Goal: Information Seeking & Learning: Learn about a topic

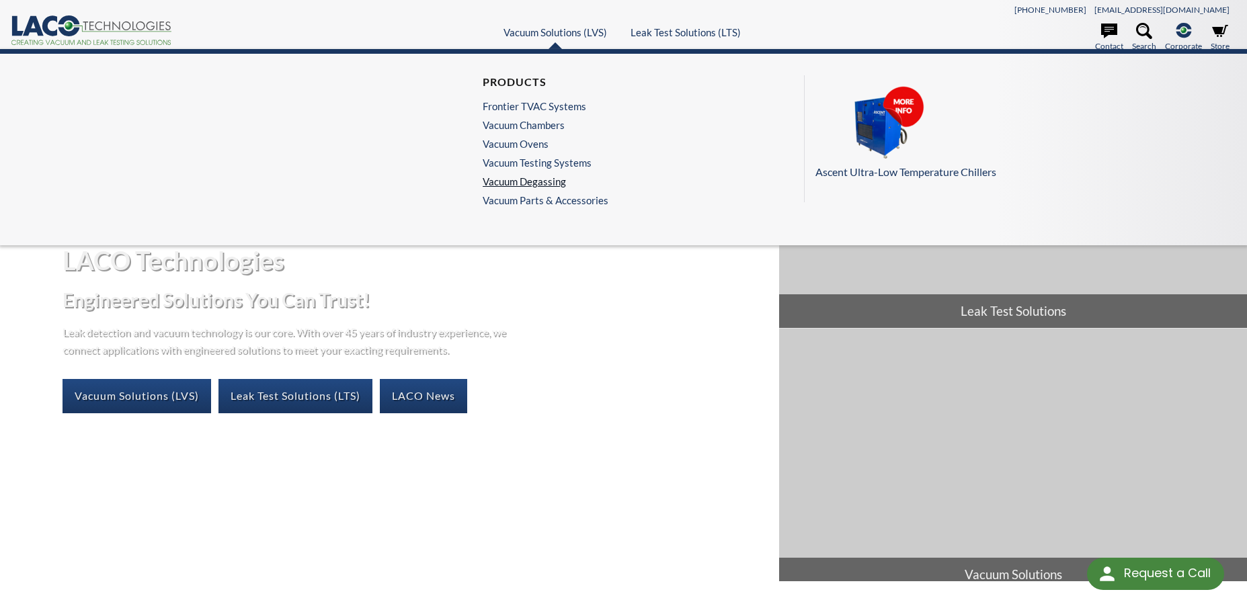
click at [532, 186] on link "Vacuum Degassing" at bounding box center [542, 181] width 119 height 12
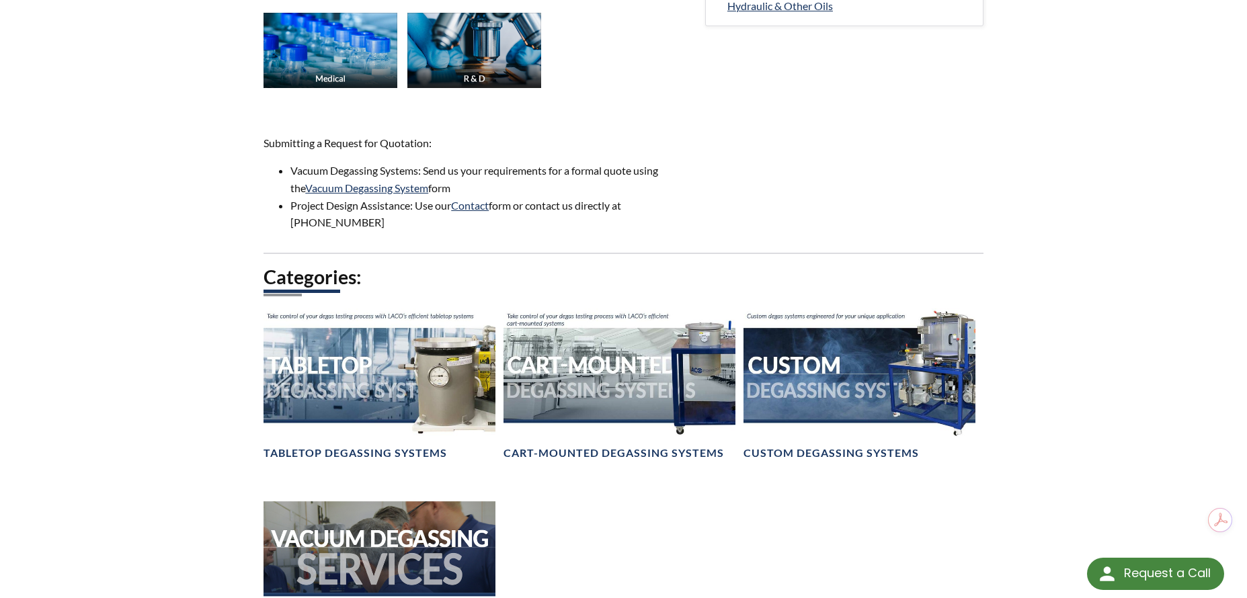
scroll to position [941, 0]
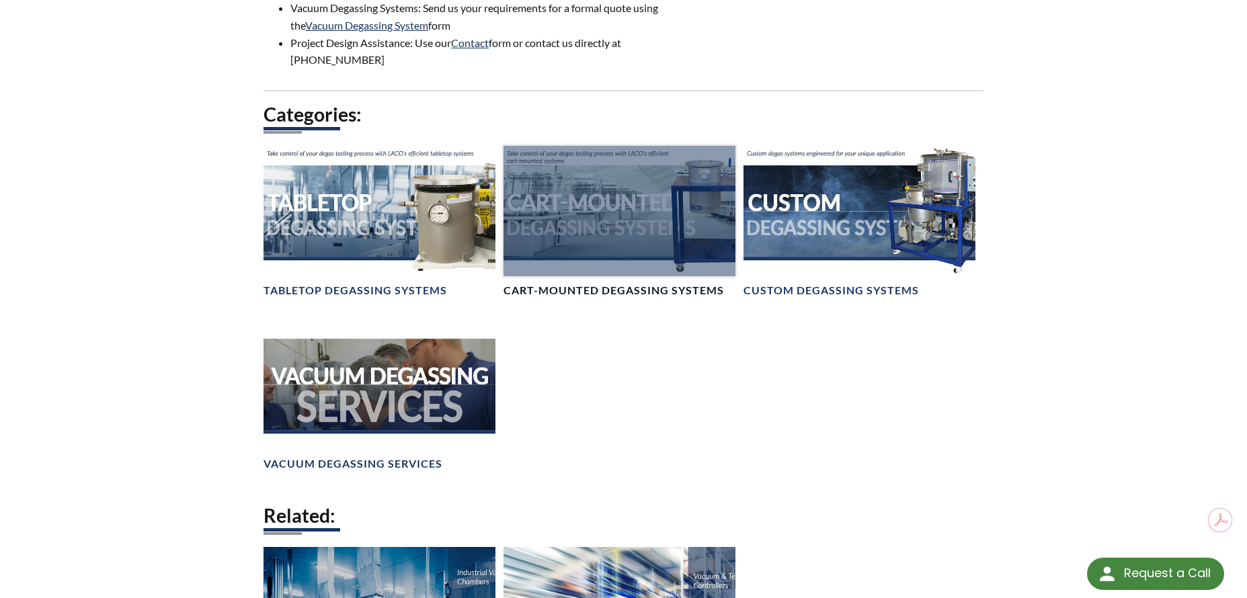
click at [656, 284] on h4 "Cart-Mounted Degassing Systems" at bounding box center [614, 291] width 221 height 14
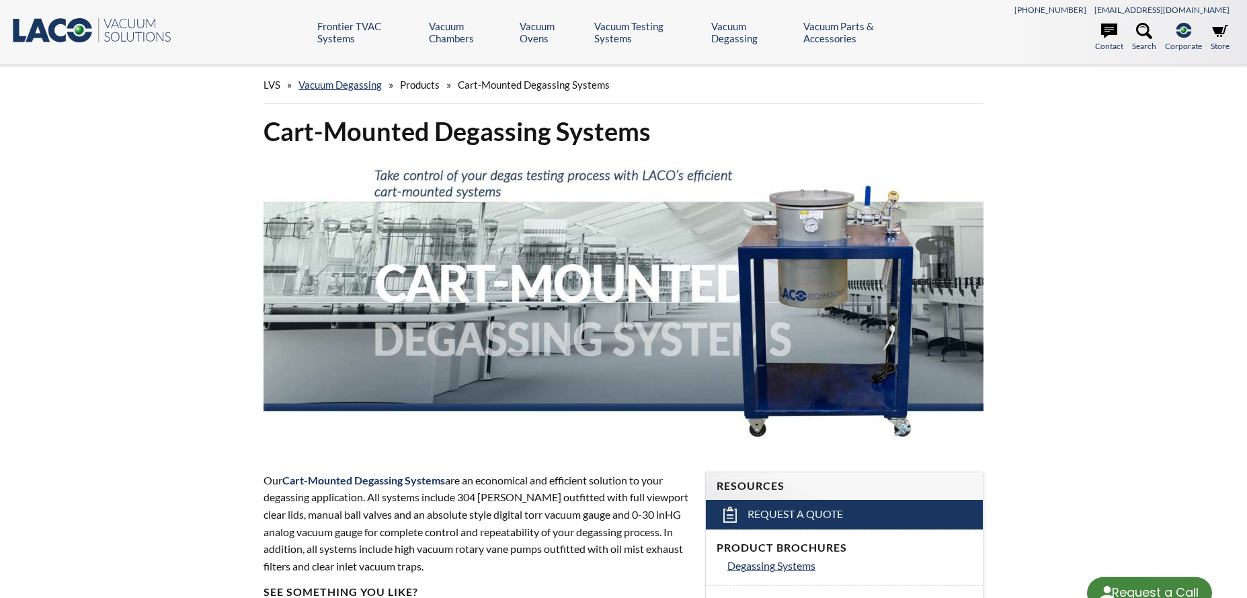
select select "Language Translate Widget"
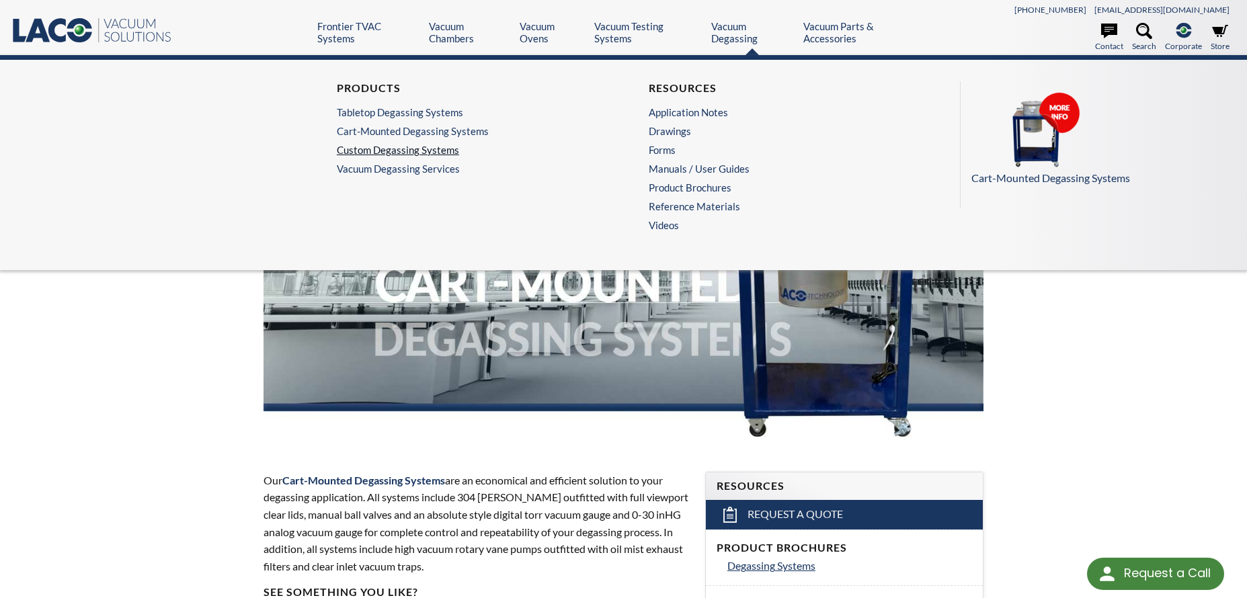
click at [398, 147] on link "Custom Degassing Systems" at bounding box center [464, 150] width 255 height 12
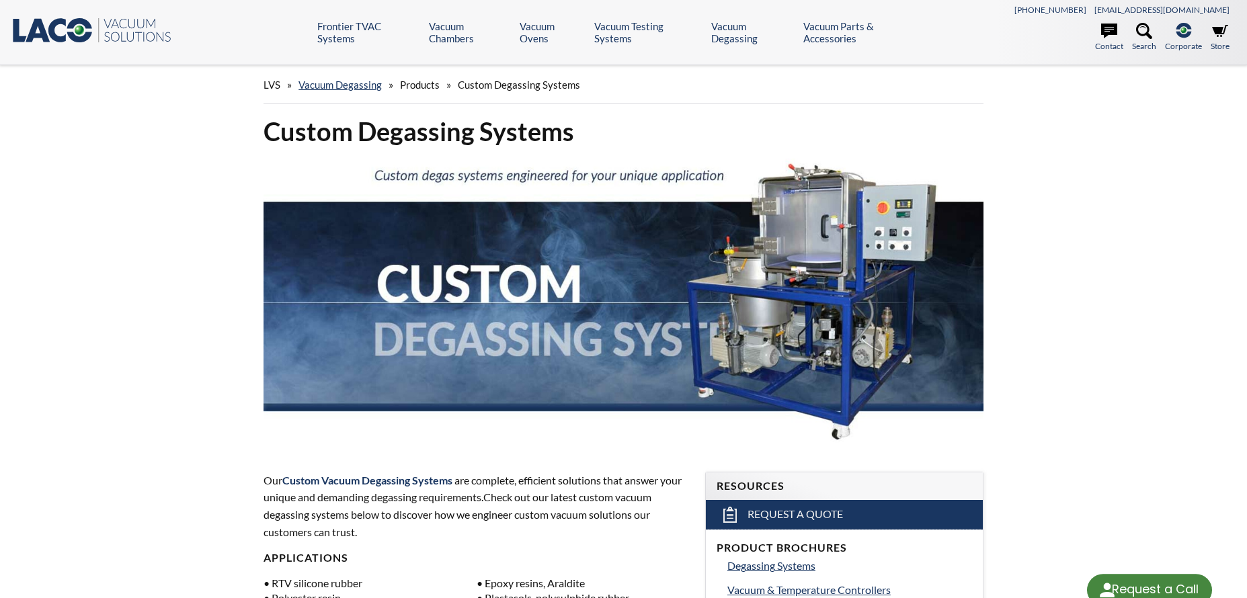
select select "Language Translate Widget"
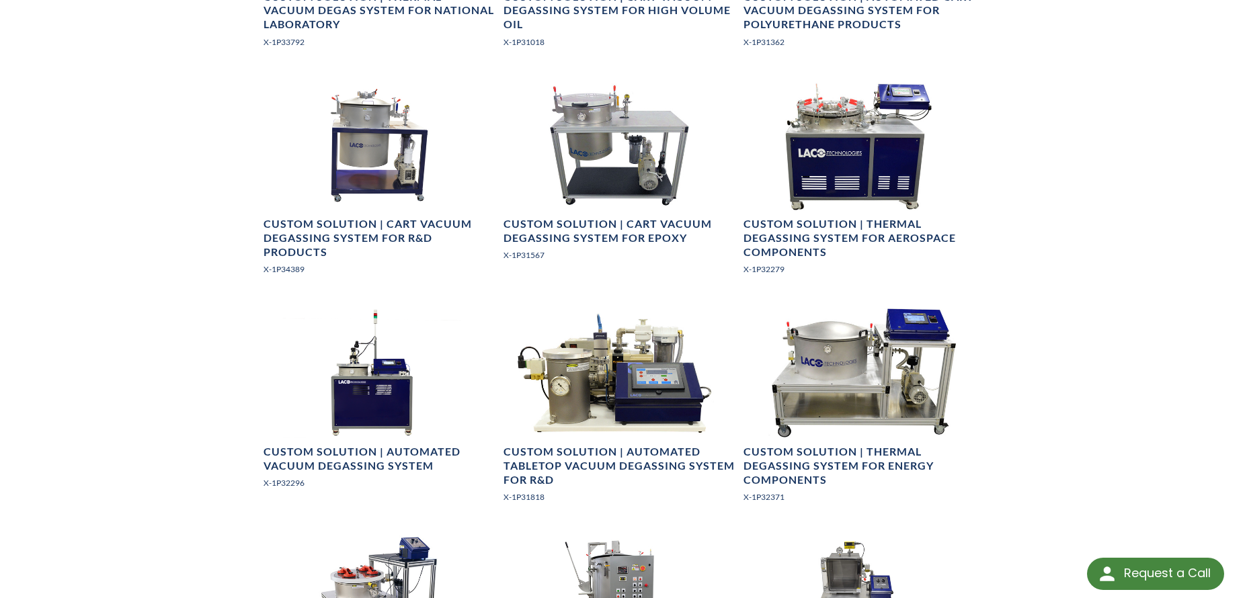
scroll to position [1009, 0]
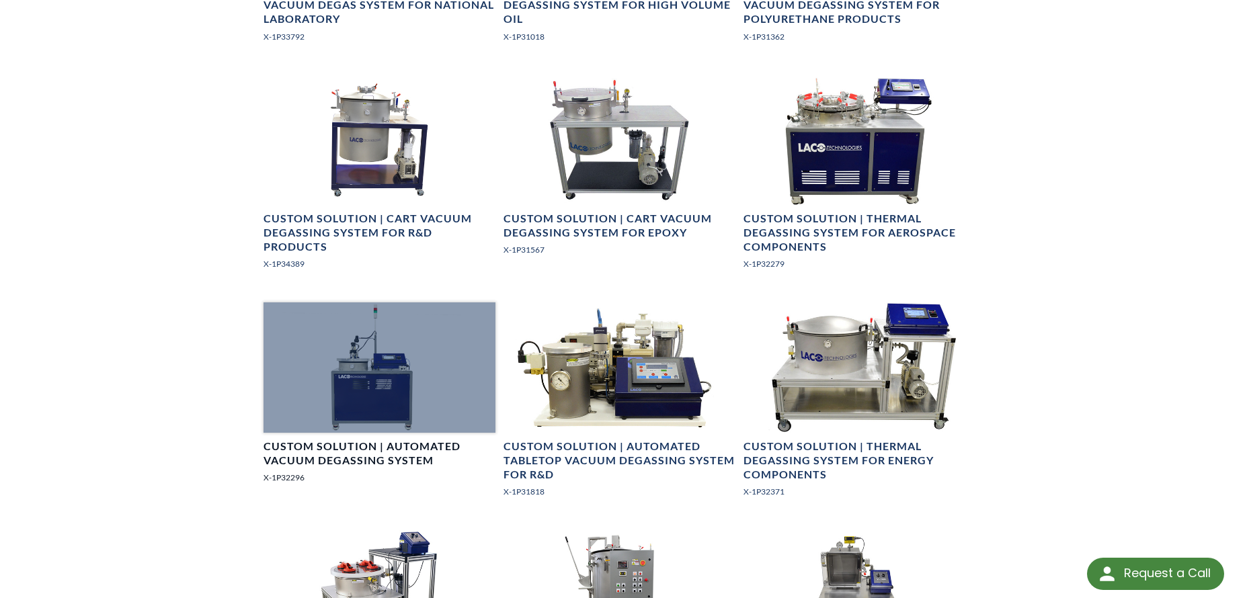
click at [348, 450] on h4 "Custom Solution | Automated Vacuum Degassing System" at bounding box center [380, 454] width 232 height 28
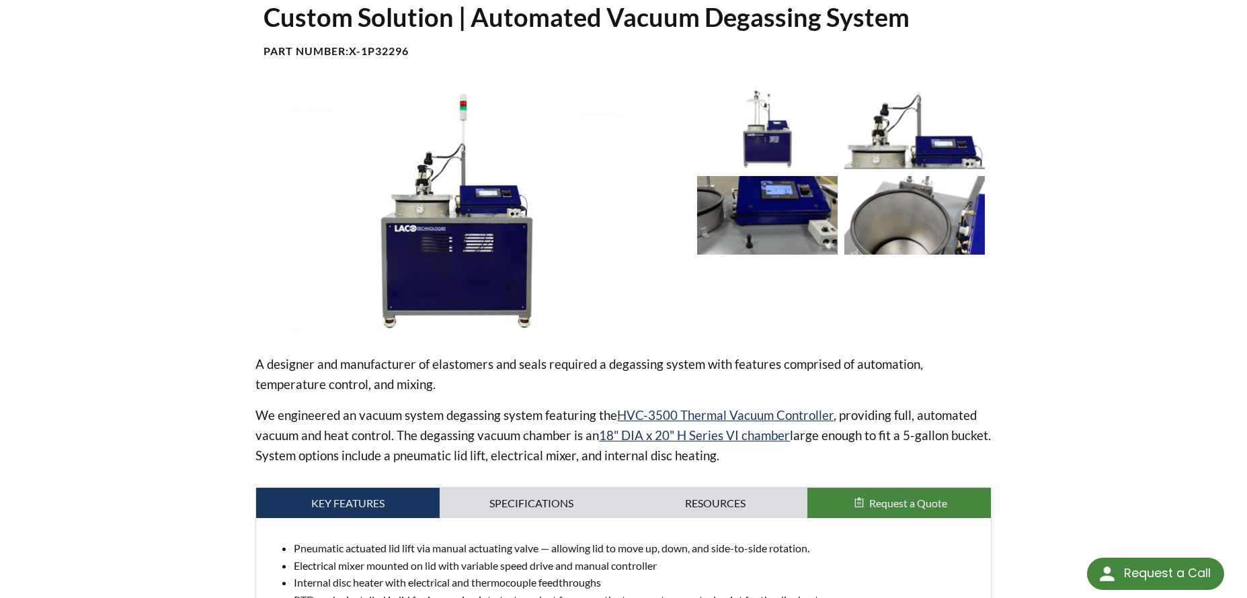
scroll to position [67, 0]
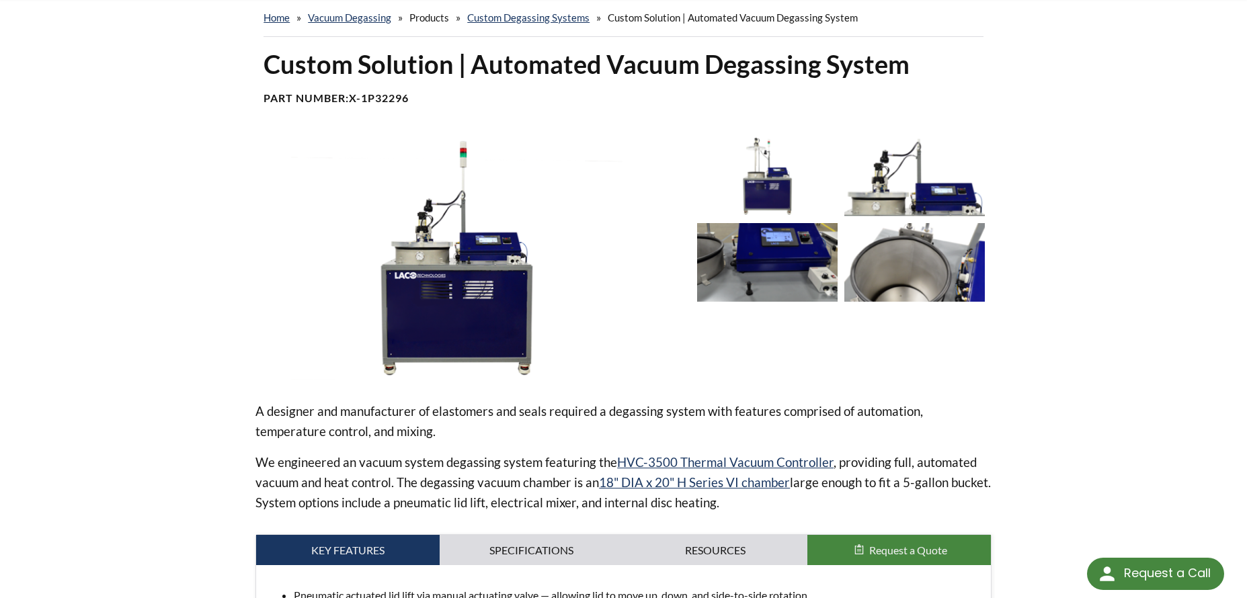
click at [766, 170] on img at bounding box center [767, 177] width 141 height 79
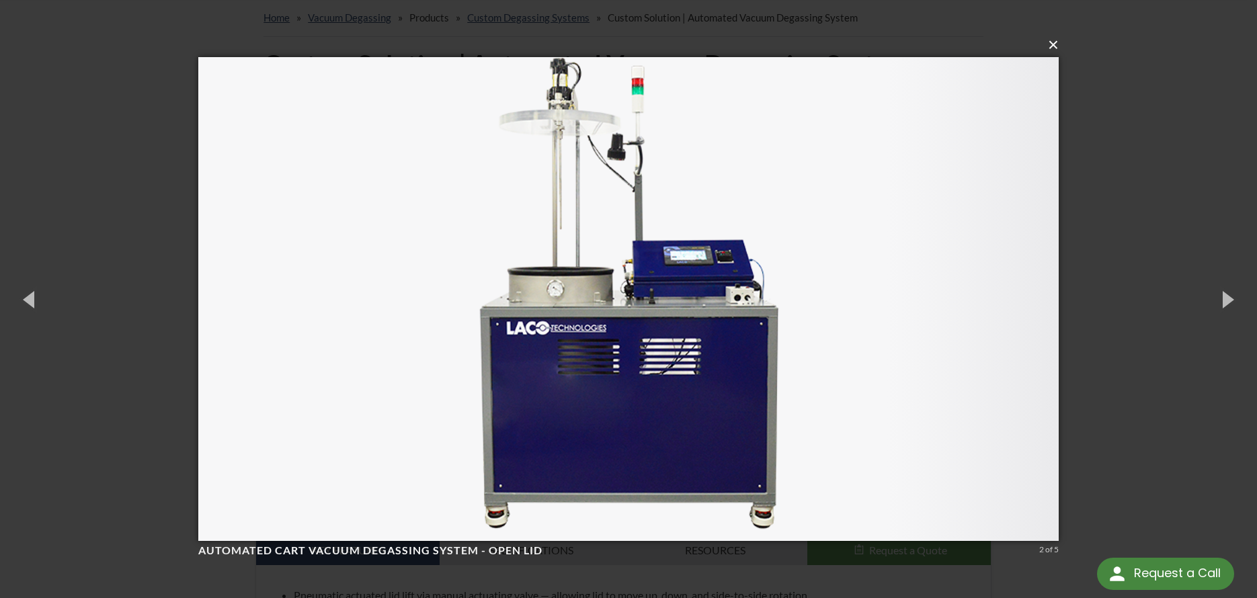
click at [1058, 49] on button "×" at bounding box center [632, 45] width 861 height 30
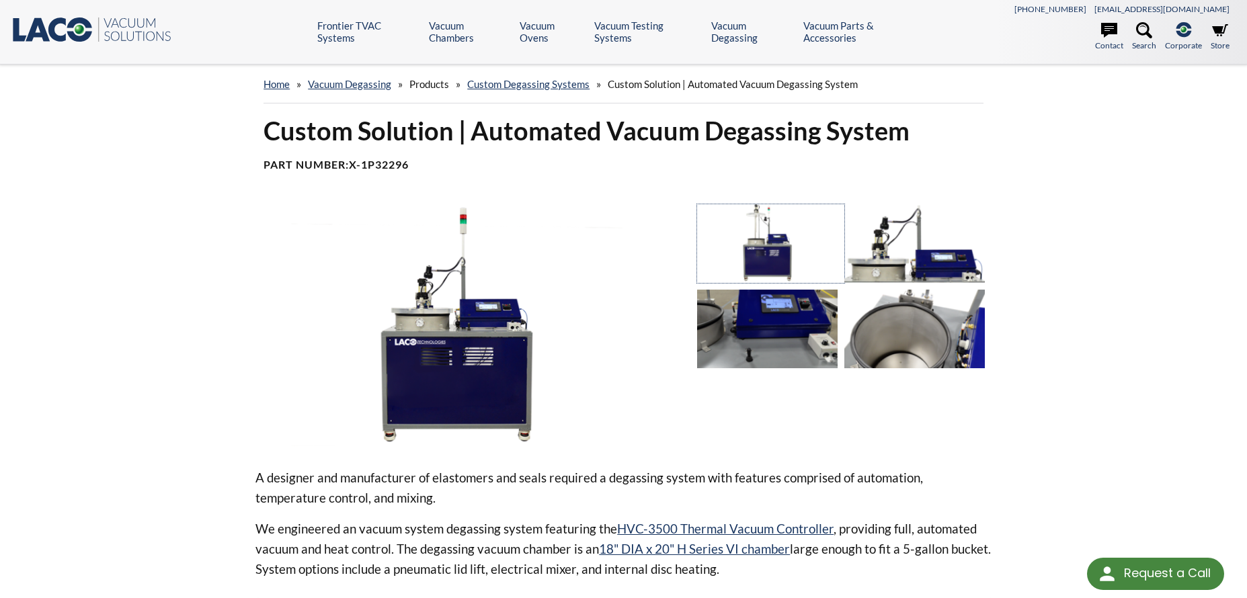
scroll to position [0, 0]
